Goal: Information Seeking & Learning: Learn about a topic

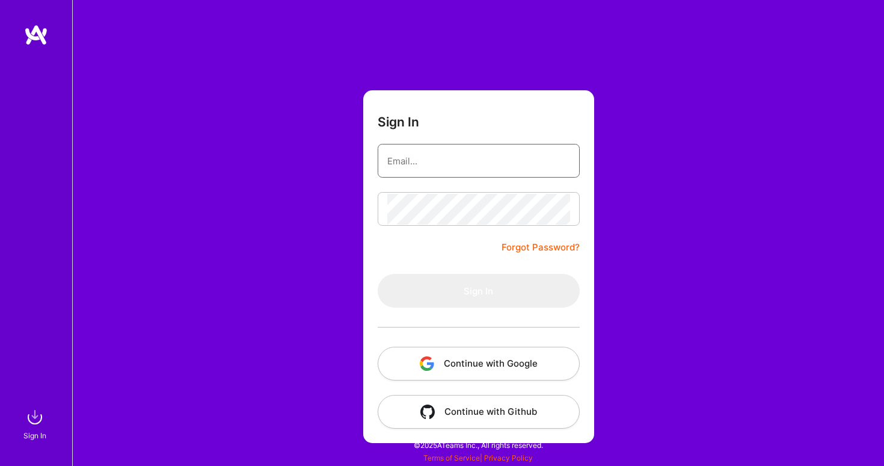
type input "sam@a.team"
click at [478, 291] on button "Sign In" at bounding box center [479, 291] width 202 height 34
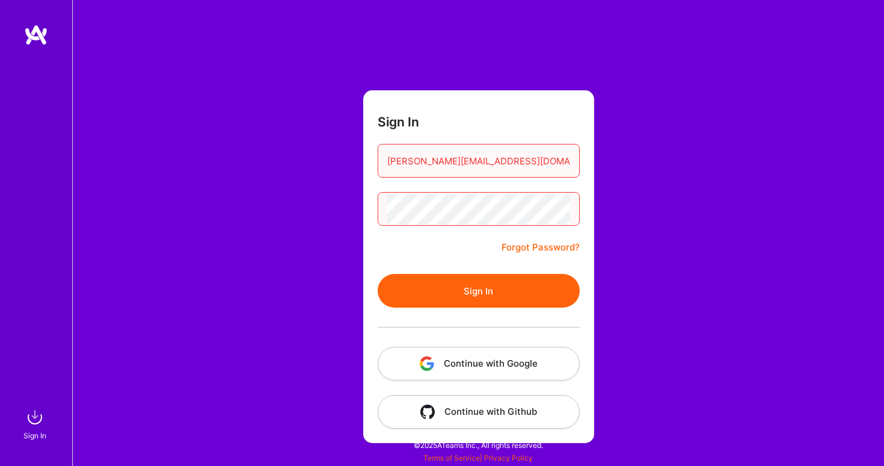
click at [482, 368] on button "Continue with Google" at bounding box center [479, 363] width 202 height 34
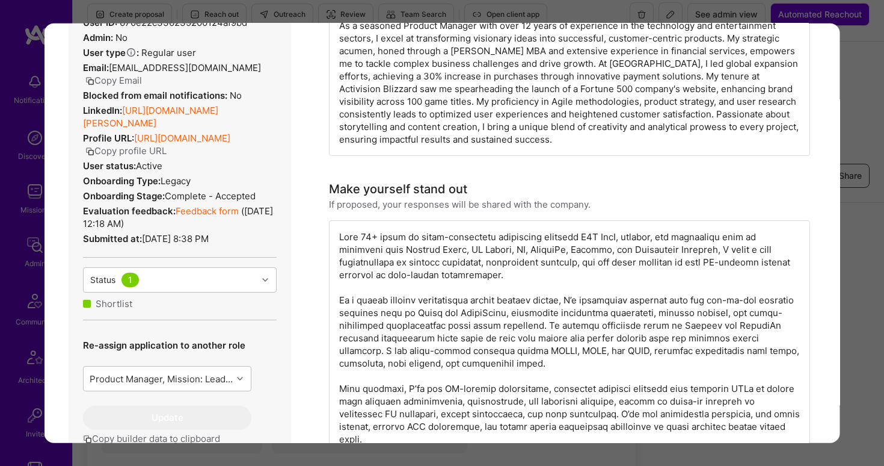
scroll to position [225, 0]
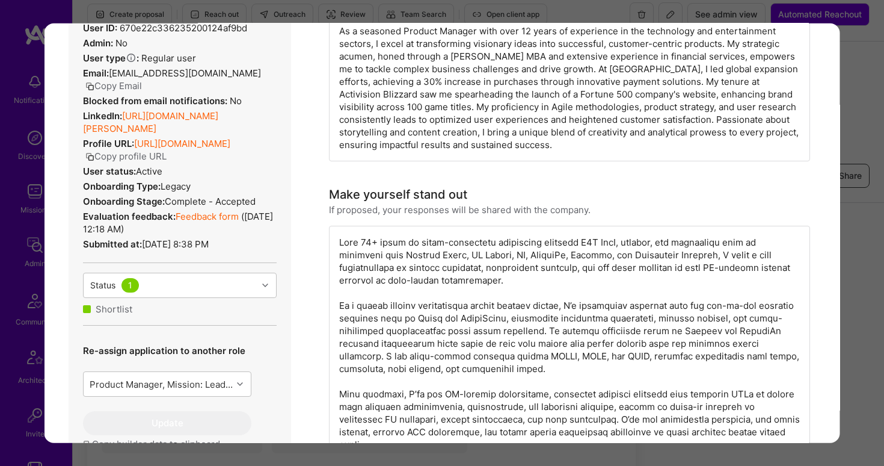
click at [156, 108] on div "Admin data Details User ID: 670e22c336235200124af9bd Admin: No User type Regula…" at bounding box center [180, 238] width 223 height 503
click at [155, 115] on link "https://linkedin.com/in/adaora-maryann-anugo-mba" at bounding box center [150, 122] width 135 height 24
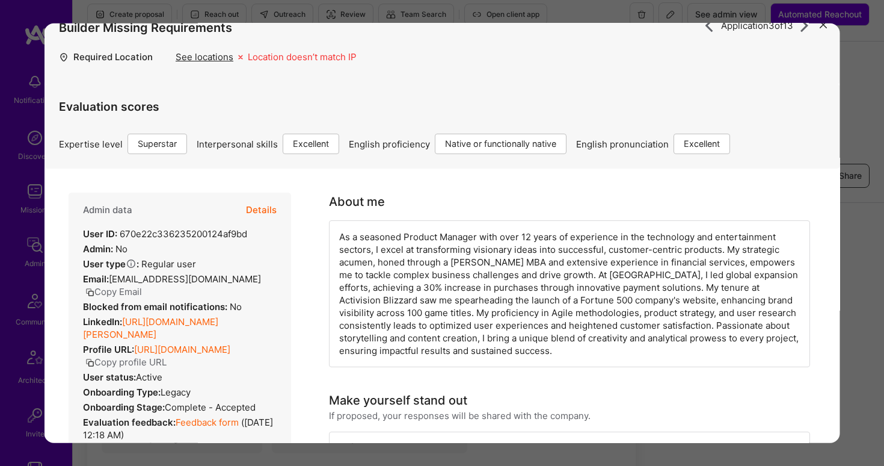
scroll to position [43, 0]
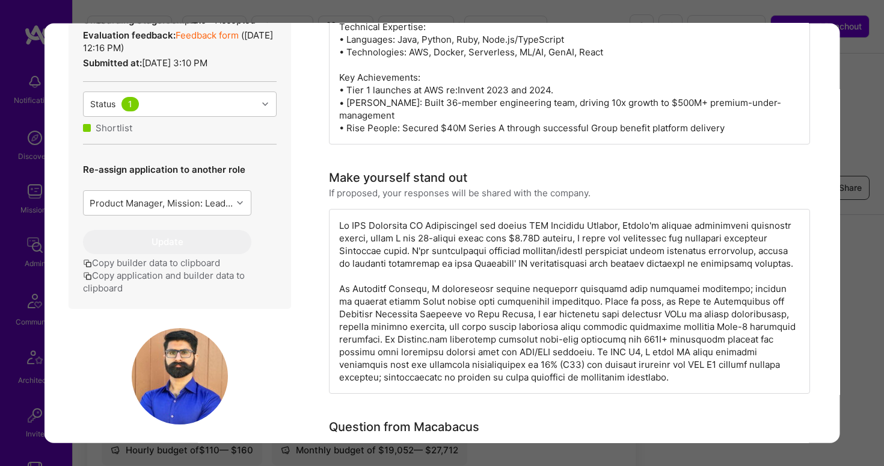
scroll to position [396, 0]
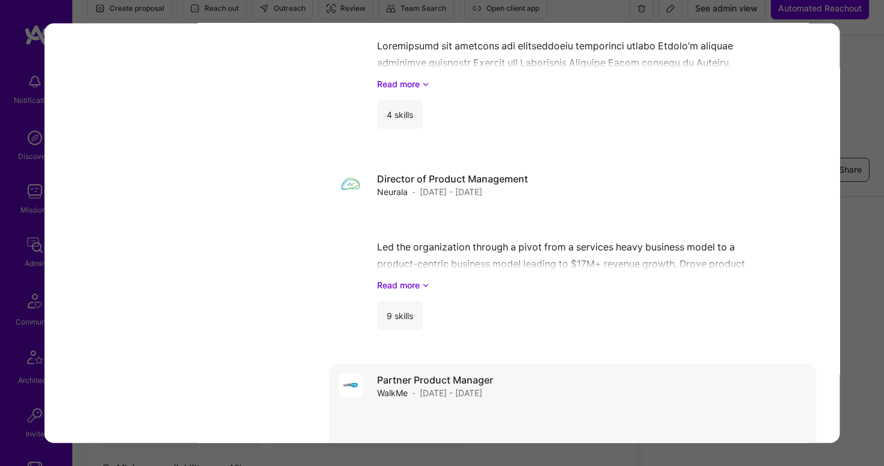
scroll to position [2861, 0]
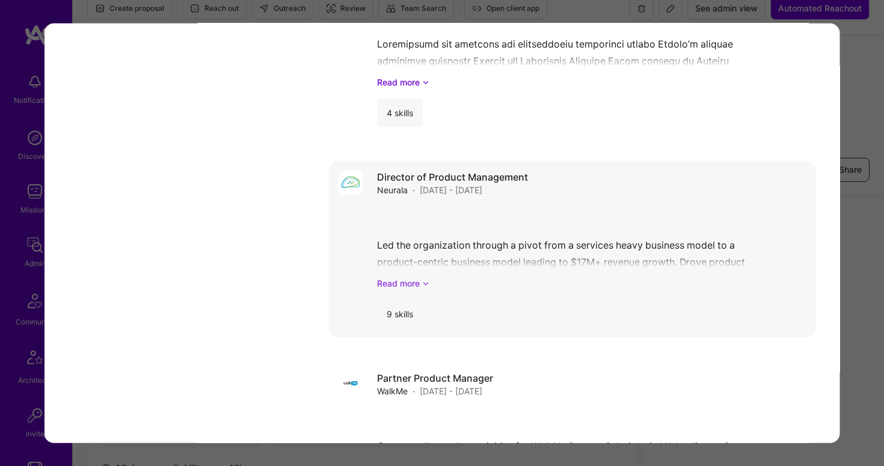
click at [429, 277] on icon "modal" at bounding box center [425, 283] width 7 height 13
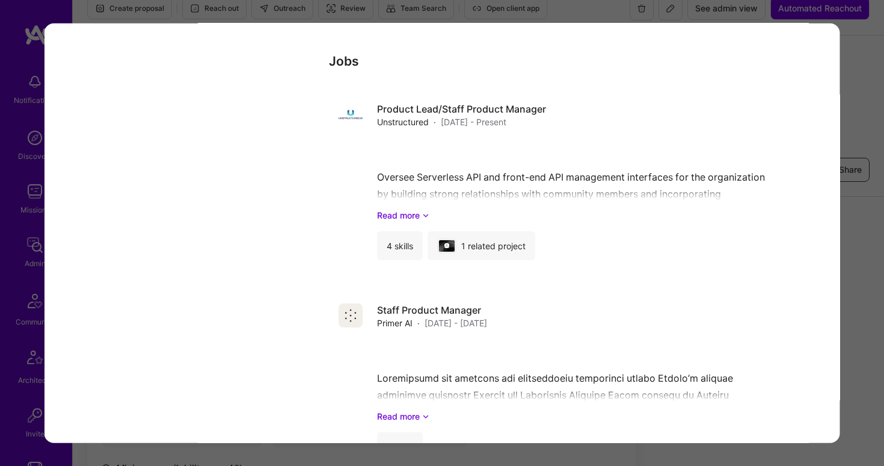
scroll to position [2525, 0]
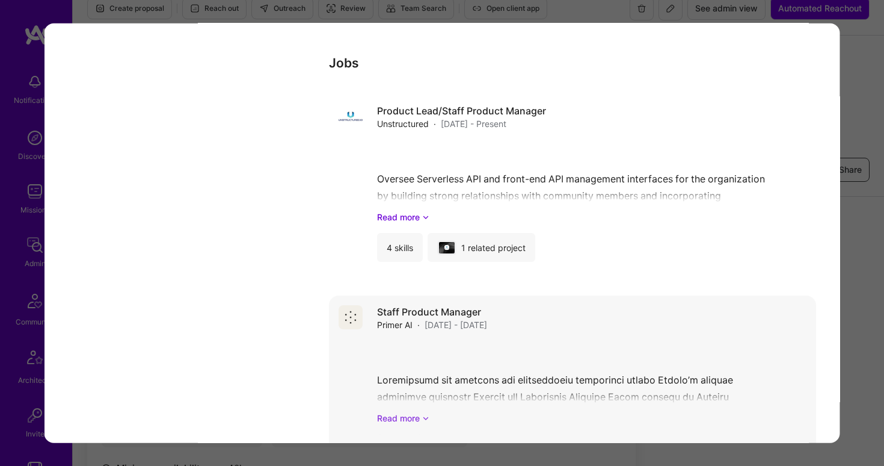
click at [419, 411] on link "Read more" at bounding box center [591, 417] width 429 height 13
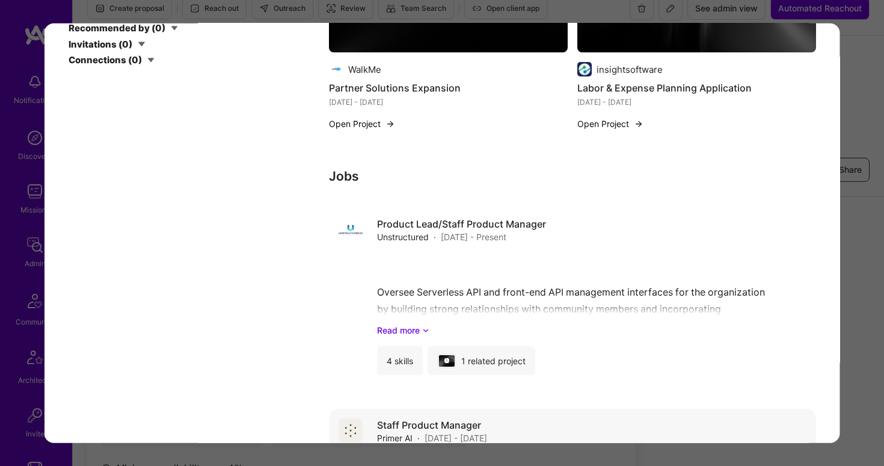
scroll to position [2410, 0]
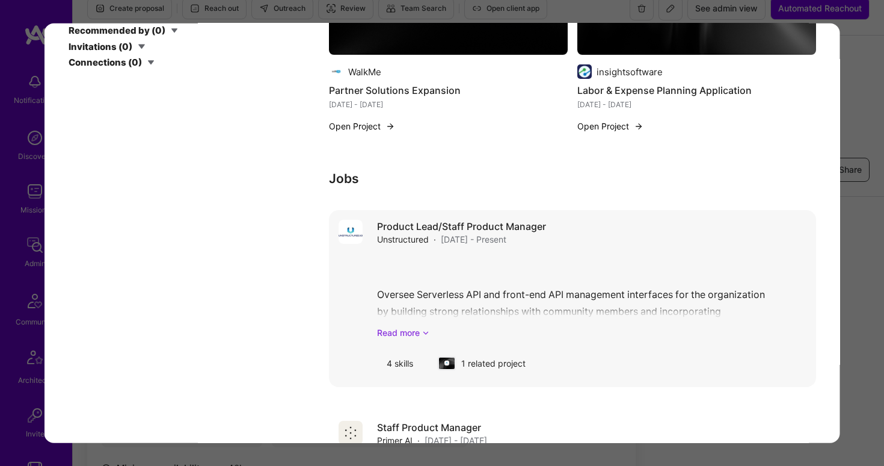
click at [415, 326] on link "Read more" at bounding box center [591, 332] width 429 height 13
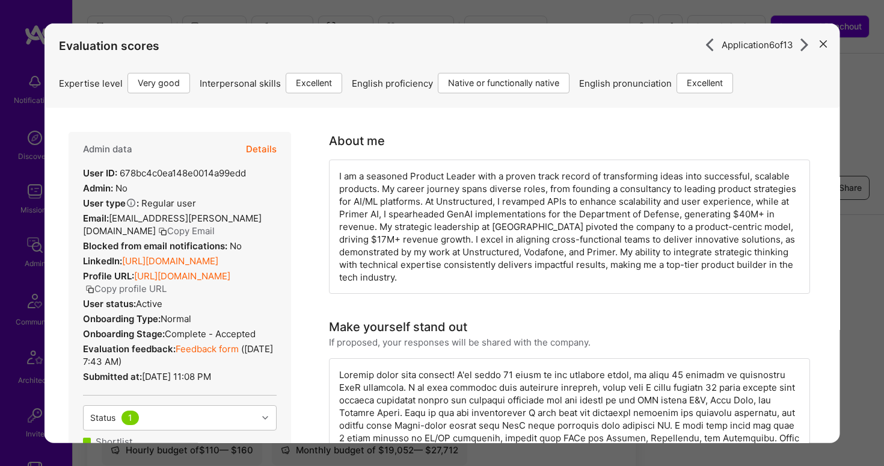
scroll to position [0, 0]
click at [195, 266] on link "https://linkedin.com/in/rakeshapatel" at bounding box center [170, 260] width 96 height 11
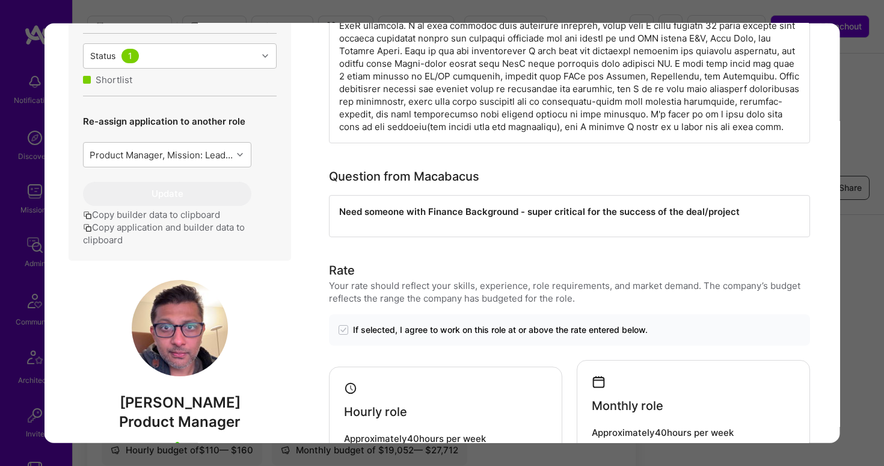
scroll to position [458, 0]
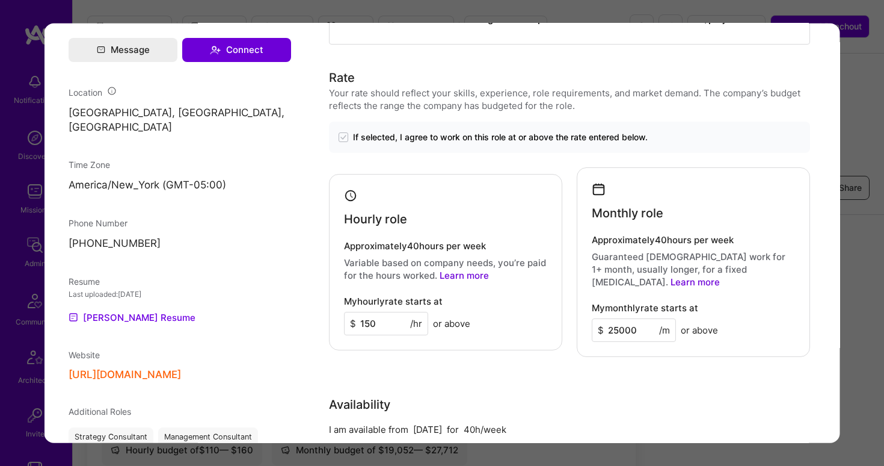
scroll to position [934, 0]
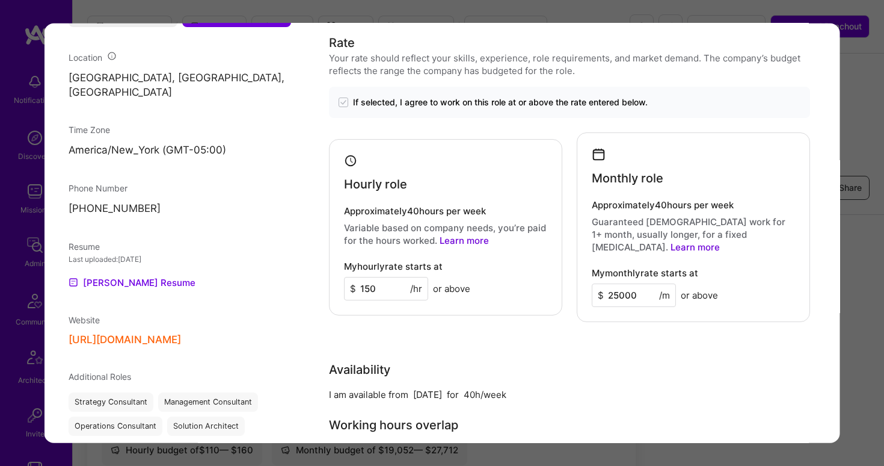
click at [181, 333] on button "https://www.linkedin.com/in/bralower" at bounding box center [125, 339] width 112 height 13
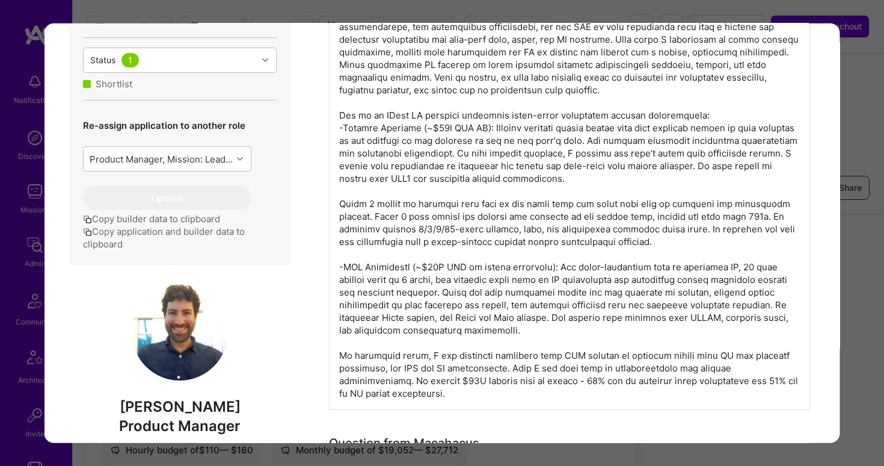
scroll to position [446, 0]
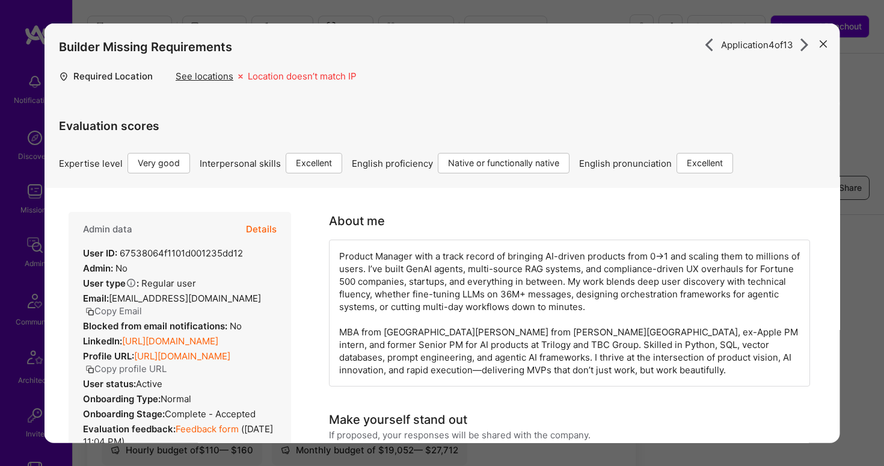
click at [824, 45] on icon "modal" at bounding box center [823, 43] width 7 height 7
